Goal: Check status: Check status

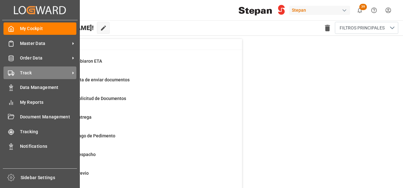
click at [29, 72] on span "Track" at bounding box center [45, 73] width 50 height 7
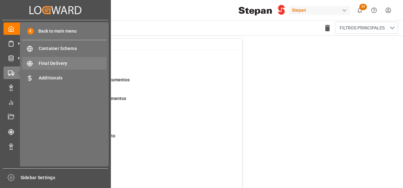
click at [46, 61] on span "Final Delivery" at bounding box center [73, 63] width 68 height 7
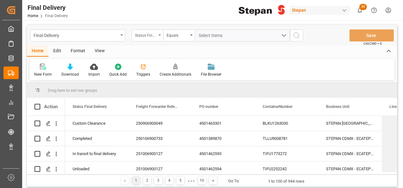
click at [158, 35] on div "Status Final Delivery" at bounding box center [148, 35] width 32 height 12
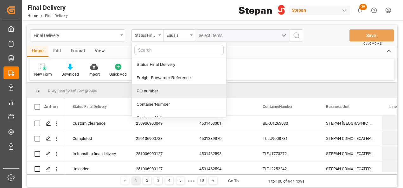
click at [142, 92] on div "PO number" at bounding box center [179, 91] width 94 height 13
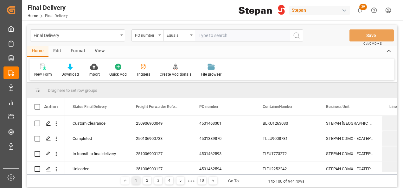
click at [225, 32] on input "text" at bounding box center [242, 35] width 95 height 12
type input "4501462456"
click at [300, 34] on button "search button" at bounding box center [296, 35] width 13 height 12
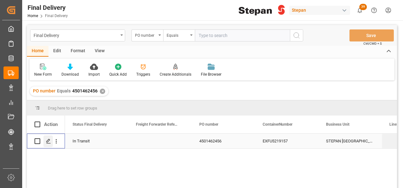
click at [48, 142] on icon "Press SPACE to select this row." at bounding box center [48, 141] width 5 height 5
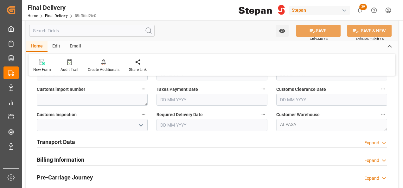
scroll to position [222, 0]
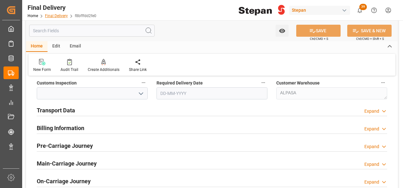
click at [56, 16] on link "Final Delivery" at bounding box center [56, 16] width 23 height 4
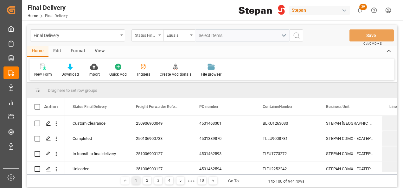
click at [162, 34] on div "Status Final Delivery" at bounding box center [148, 35] width 32 height 12
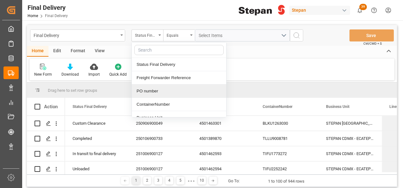
drag, startPoint x: 146, startPoint y: 91, endPoint x: 162, endPoint y: 79, distance: 19.9
click at [146, 91] on div "PO number" at bounding box center [179, 91] width 94 height 13
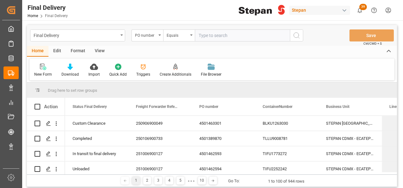
click at [207, 36] on input "text" at bounding box center [242, 35] width 95 height 12
type input "4501459238"
click at [297, 35] on icon "search button" at bounding box center [297, 36] width 8 height 8
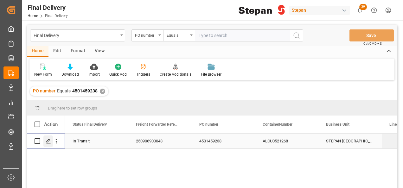
click at [48, 140] on icon "Press SPACE to select this row." at bounding box center [48, 141] width 5 height 5
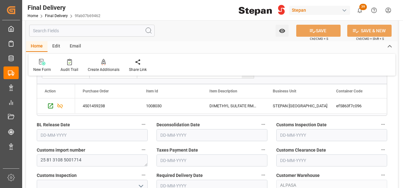
scroll to position [127, 0]
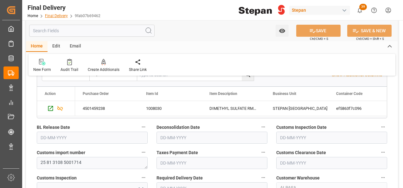
click at [54, 14] on link "Final Delivery" at bounding box center [56, 16] width 23 height 4
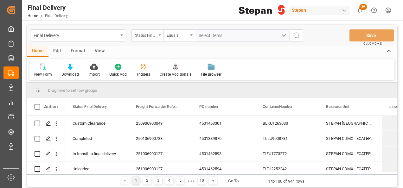
click at [161, 33] on div "Status Final Delivery" at bounding box center [148, 35] width 32 height 12
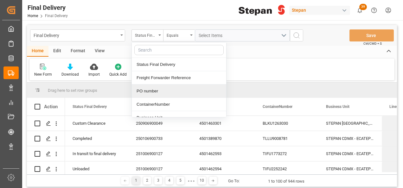
click at [158, 89] on div "PO number" at bounding box center [179, 91] width 94 height 13
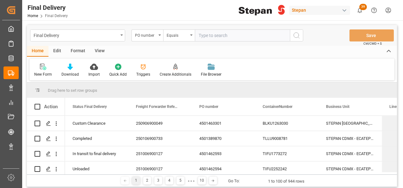
click at [198, 35] on input "text" at bounding box center [242, 35] width 95 height 12
type input "4501462540"
click at [294, 32] on icon "search button" at bounding box center [297, 36] width 8 height 8
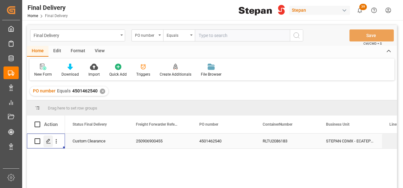
click at [48, 141] on icon "Press SPACE to select this row." at bounding box center [48, 141] width 5 height 5
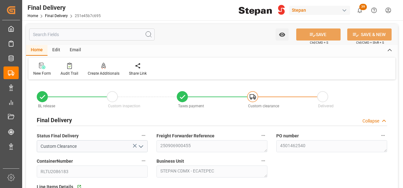
type input "[DATE]"
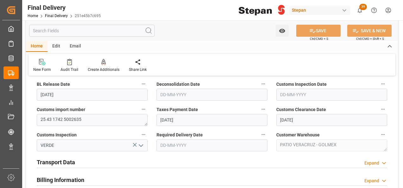
scroll to position [184, 0]
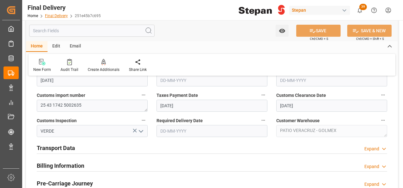
click at [56, 15] on link "Final Delivery" at bounding box center [56, 16] width 23 height 4
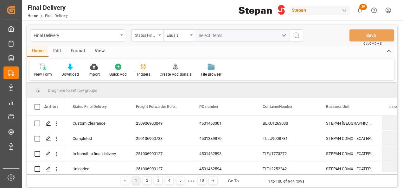
click at [161, 35] on div "Status Final Delivery" at bounding box center [148, 35] width 32 height 12
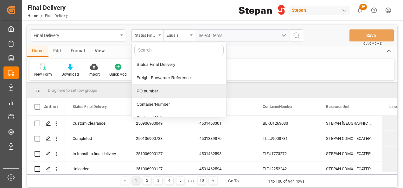
click at [153, 92] on div "PO number" at bounding box center [179, 91] width 94 height 13
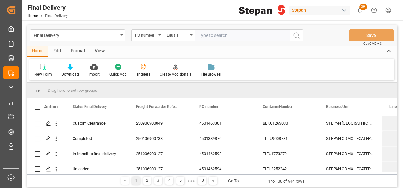
click at [223, 38] on input "text" at bounding box center [242, 35] width 95 height 12
type input "4501482815"
click at [301, 35] on button "search button" at bounding box center [296, 35] width 13 height 12
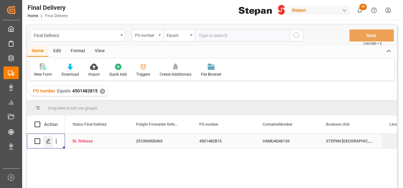
click at [48, 143] on icon "Press SPACE to select this row." at bounding box center [48, 141] width 5 height 5
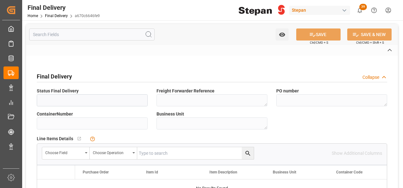
type input "BL Release"
type textarea "251006900463"
type textarea "4501482815"
type input "HAMU4046133"
type textarea "STEPAN [GEOGRAPHIC_DATA] - [PERSON_NAME]"
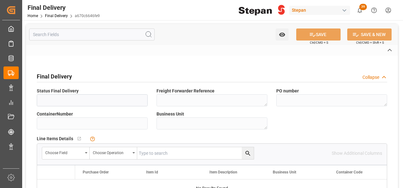
type textarea "STEPAN CDMX - ECATEPEC"
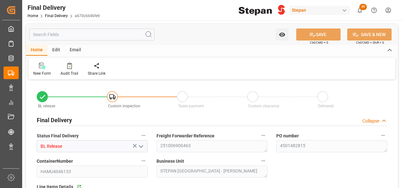
type input "[DATE]"
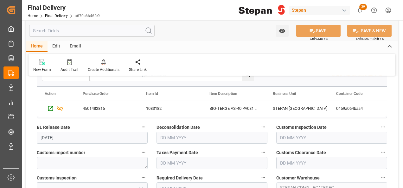
scroll to position [158, 0]
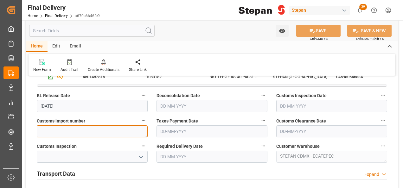
click at [46, 130] on textarea at bounding box center [92, 132] width 111 height 12
paste textarea "25 43 1742 5002939"
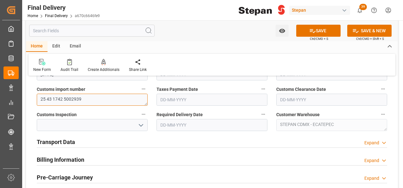
scroll to position [222, 0]
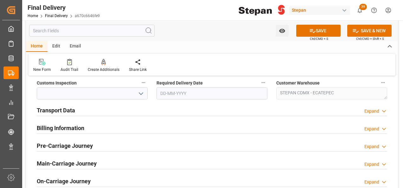
type textarea "25 43 1742 5002939"
click at [53, 112] on h2 "Transport Data" at bounding box center [56, 110] width 38 height 9
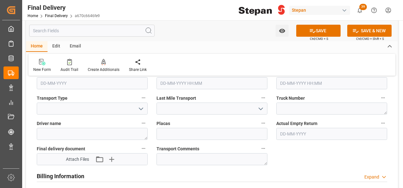
scroll to position [285, 0]
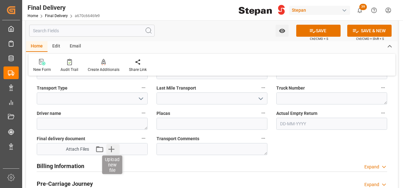
click at [114, 146] on icon "button" at bounding box center [111, 149] width 10 height 10
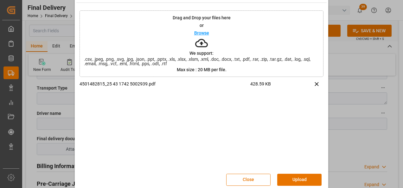
scroll to position [25, 0]
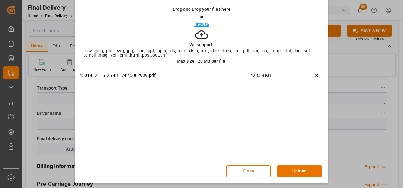
click at [288, 169] on button "Upload" at bounding box center [299, 171] width 44 height 12
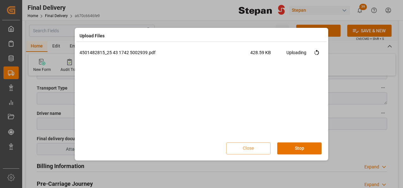
scroll to position [0, 0]
click at [299, 147] on button "Done" at bounding box center [299, 149] width 44 height 12
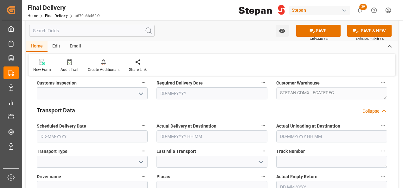
scroll to position [190, 0]
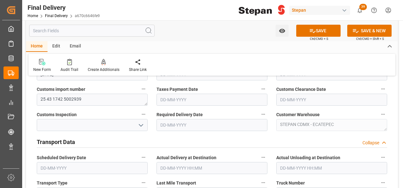
click at [172, 98] on input "text" at bounding box center [212, 100] width 111 height 12
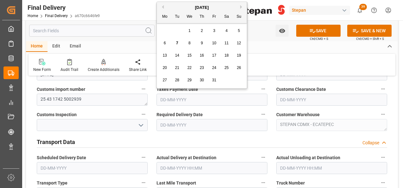
click at [176, 43] on span "7" at bounding box center [177, 43] width 2 height 4
type input "[DATE]"
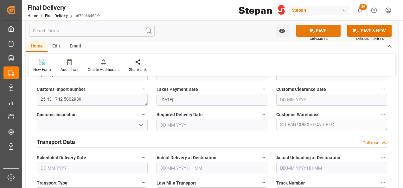
click at [320, 32] on button "SAVE" at bounding box center [318, 31] width 44 height 12
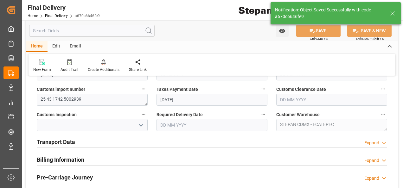
type input "Taxes paid"
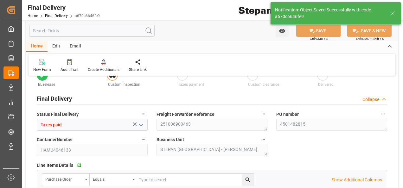
scroll to position [0, 0]
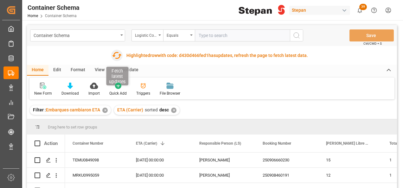
click at [116, 55] on icon "button" at bounding box center [117, 55] width 10 height 10
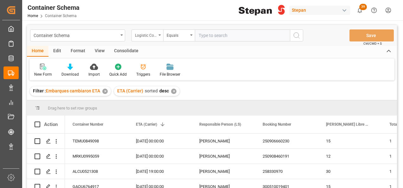
click at [154, 31] on div "Logistic Coordinator Reference Number" at bounding box center [146, 34] width 22 height 7
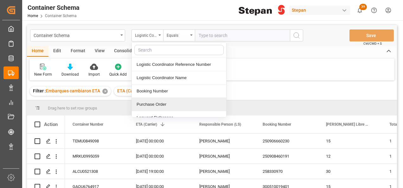
click at [147, 102] on div "Purchase Order" at bounding box center [179, 104] width 94 height 13
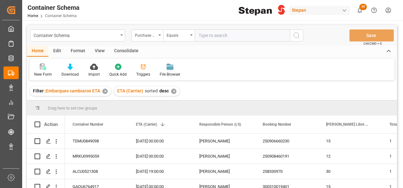
click at [205, 36] on input "text" at bounding box center [242, 35] width 95 height 12
paste input "4501462540"
type input "4501462540"
click at [299, 39] on icon "search button" at bounding box center [297, 36] width 8 height 8
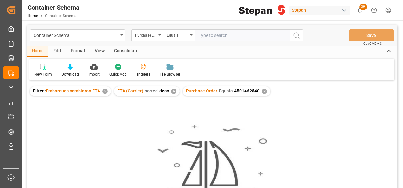
click at [172, 93] on div "✕" at bounding box center [173, 91] width 5 height 5
click at [121, 33] on div "Container Schema" at bounding box center [77, 35] width 95 height 12
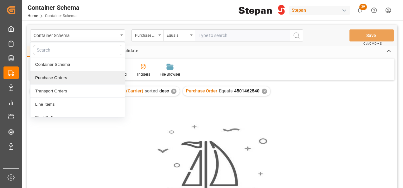
drag, startPoint x: 51, startPoint y: 75, endPoint x: 54, endPoint y: 73, distance: 3.8
click at [51, 75] on div "Purchase Orders" at bounding box center [77, 77] width 94 height 13
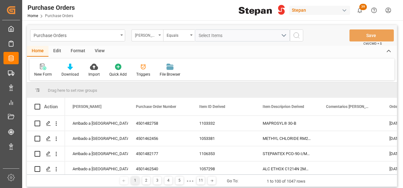
click at [158, 34] on div "Hito Stepan" at bounding box center [148, 35] width 32 height 12
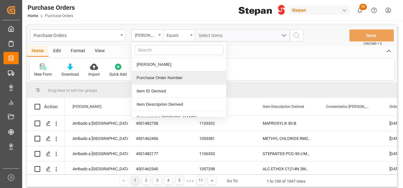
click at [139, 77] on div "Purchase Order Number" at bounding box center [179, 77] width 94 height 13
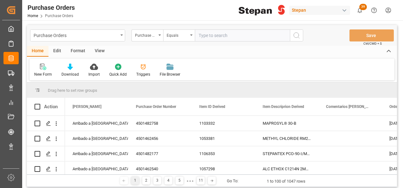
click at [202, 34] on input "text" at bounding box center [242, 35] width 95 height 12
type input "4501462540"
click at [296, 35] on icon "search button" at bounding box center [297, 36] width 8 height 8
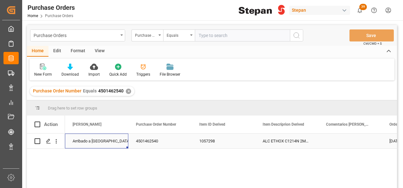
click at [81, 142] on div "Arribado a Puerto" at bounding box center [97, 141] width 48 height 15
click at [116, 143] on icon "open menu" at bounding box center [117, 145] width 8 height 8
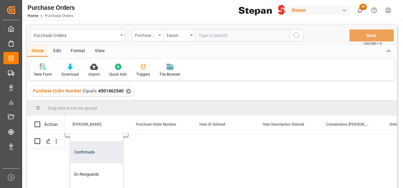
scroll to position [32, 0]
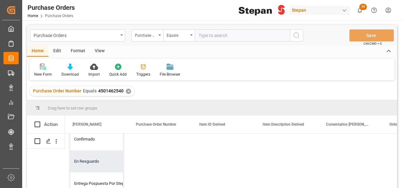
click at [80, 162] on div "En Resguardo" at bounding box center [102, 162] width 65 height 22
type input "En Resguardo"
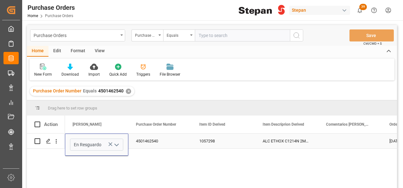
scroll to position [0, 0]
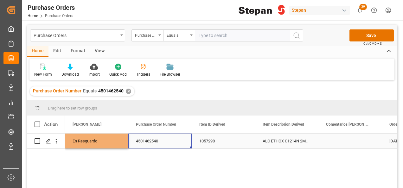
click at [160, 145] on div "4501462540" at bounding box center [159, 141] width 63 height 15
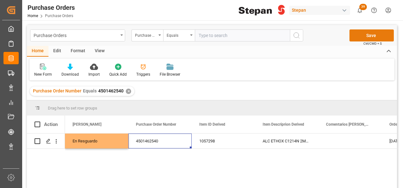
click at [367, 36] on button "Save" at bounding box center [372, 35] width 44 height 12
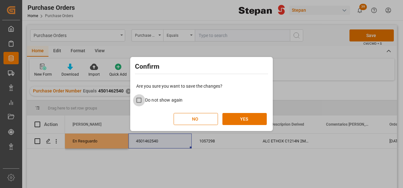
click at [139, 98] on input "Do not show again" at bounding box center [139, 100] width 12 height 12
checkbox input "true"
click at [227, 119] on button "YES" at bounding box center [244, 119] width 44 height 12
